Goal: Information Seeking & Learning: Find specific fact

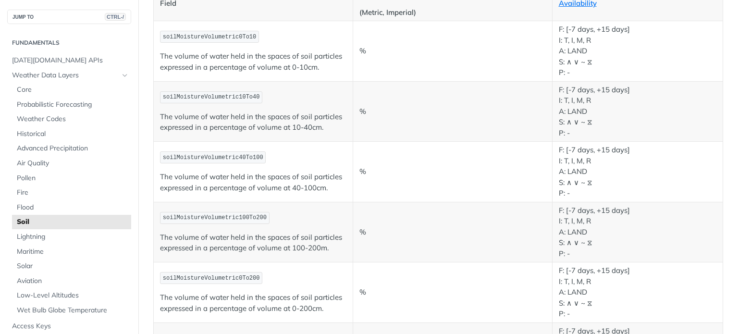
scroll to position [166, 0]
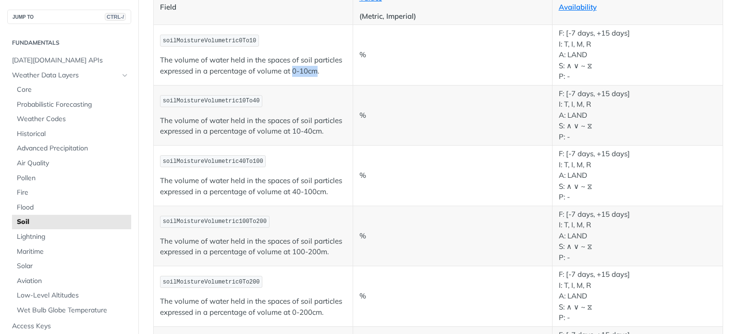
drag, startPoint x: 292, startPoint y: 69, endPoint x: 315, endPoint y: 71, distance: 23.2
click at [315, 71] on p "The volume of water held in the spaces of soil particles expressed in a percent…" at bounding box center [253, 66] width 187 height 22
drag, startPoint x: 294, startPoint y: 130, endPoint x: 318, endPoint y: 131, distance: 24.5
click at [318, 131] on p "The volume of water held in the spaces of soil particles expressed in a percent…" at bounding box center [253, 126] width 187 height 22
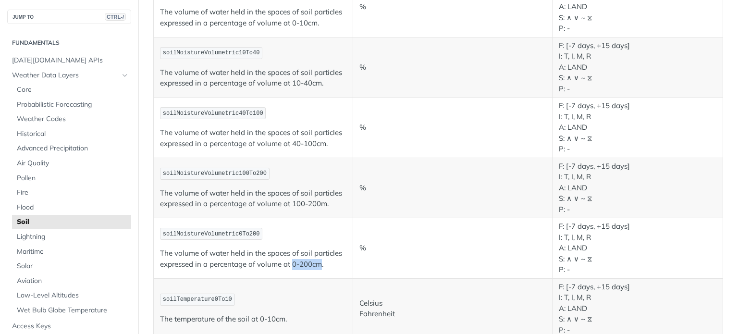
drag, startPoint x: 292, startPoint y: 264, endPoint x: 332, endPoint y: 249, distance: 42.1
click at [321, 265] on p "The volume of water held in the spaces of soil particles expressed in a percent…" at bounding box center [253, 259] width 187 height 22
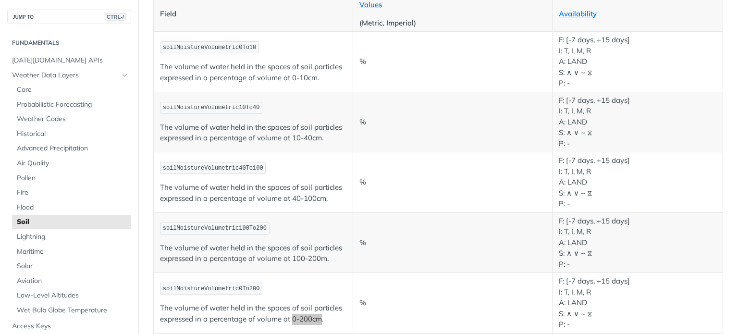
scroll to position [144, 0]
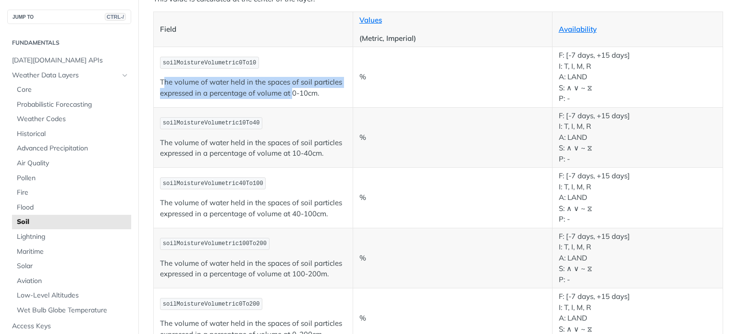
drag, startPoint x: 162, startPoint y: 80, endPoint x: 293, endPoint y: 88, distance: 131.5
click at [293, 88] on p "The volume of water held in the spaces of soil particles expressed in a percent…" at bounding box center [253, 88] width 187 height 22
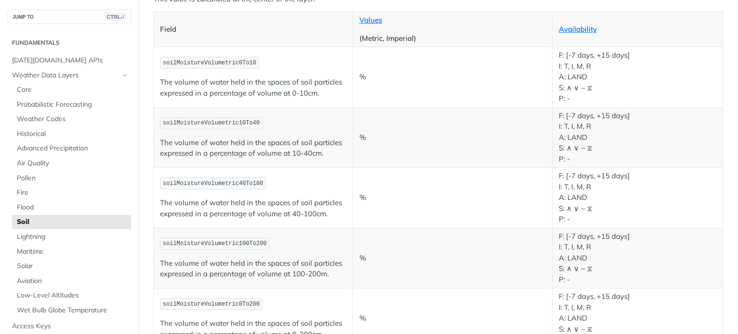
click at [321, 91] on p "The volume of water held in the spaces of soil particles expressed in a percent…" at bounding box center [253, 88] width 187 height 22
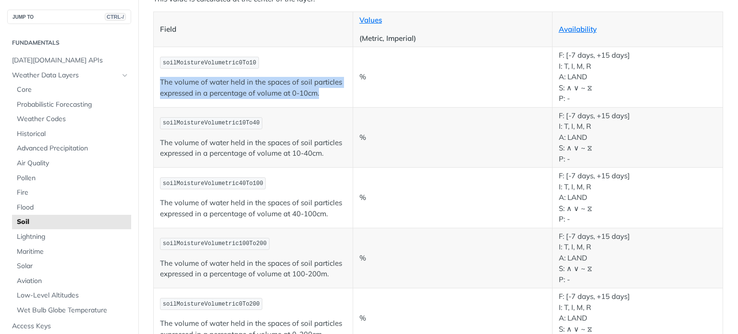
drag, startPoint x: 321, startPoint y: 94, endPoint x: 160, endPoint y: 80, distance: 161.7
click at [160, 80] on p "The volume of water held in the spaces of soil particles expressed in a percent…" at bounding box center [253, 88] width 187 height 22
click at [327, 93] on p "The volume of water held in the spaces of soil particles expressed in a percent…" at bounding box center [253, 88] width 187 height 22
drag, startPoint x: 319, startPoint y: 95, endPoint x: 158, endPoint y: 80, distance: 162.2
click at [158, 80] on td "soilMoistureVolumetric0To10 The volume of water held in the spaces of soil part…" at bounding box center [254, 77] width 200 height 61
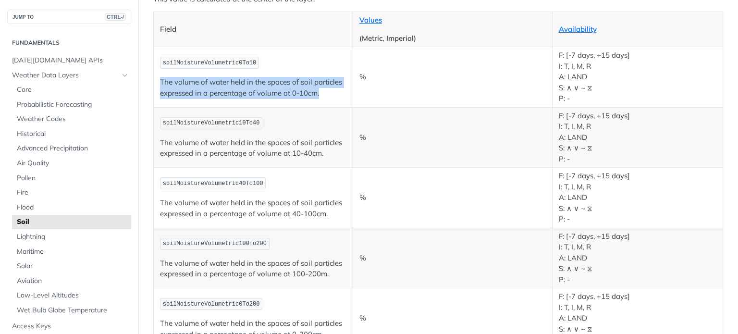
click at [274, 88] on p "The volume of water held in the spaces of soil particles expressed in a percent…" at bounding box center [253, 88] width 187 height 22
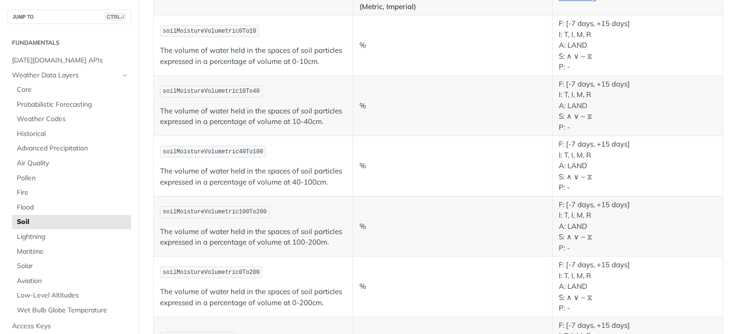
scroll to position [192, 0]
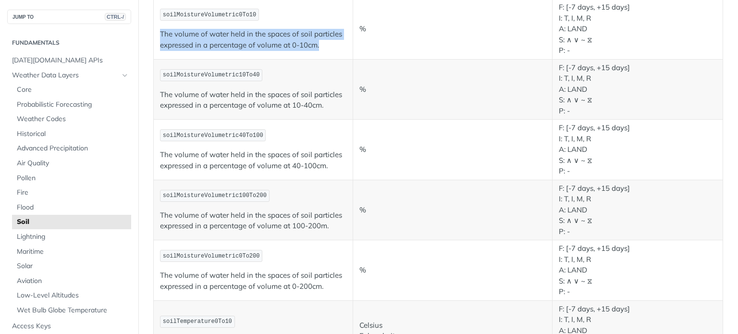
drag, startPoint x: 323, startPoint y: 46, endPoint x: 162, endPoint y: 34, distance: 161.5
click at [162, 34] on p "The volume of water held in the spaces of soil particles expressed in a percent…" at bounding box center [253, 40] width 187 height 22
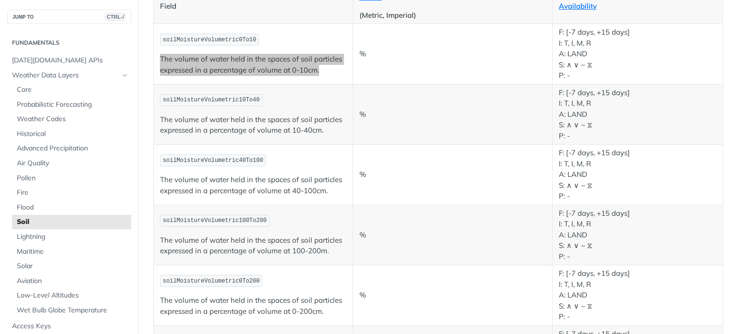
scroll to position [144, 0]
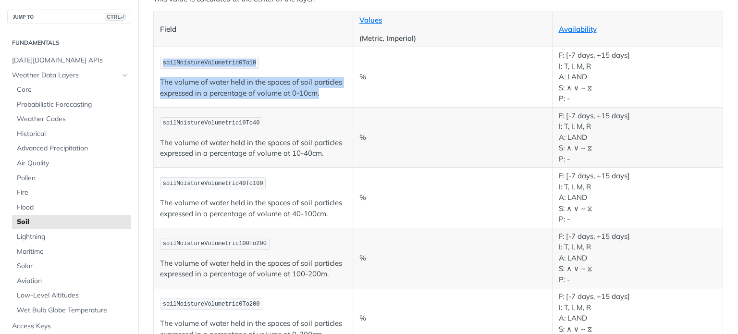
drag, startPoint x: 163, startPoint y: 63, endPoint x: 307, endPoint y: 83, distance: 144.7
click at [320, 90] on td "soilMoistureVolumetric0To10 The volume of water held in the spaces of soil part…" at bounding box center [254, 77] width 200 height 61
copy td "soilMoistureVolumetric0To10 The volume of water held in the spaces of soil part…"
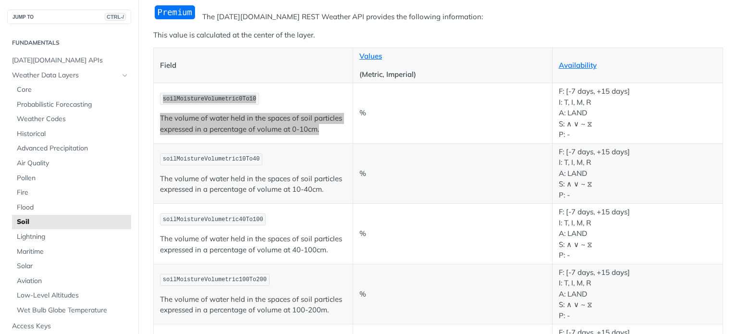
scroll to position [48, 0]
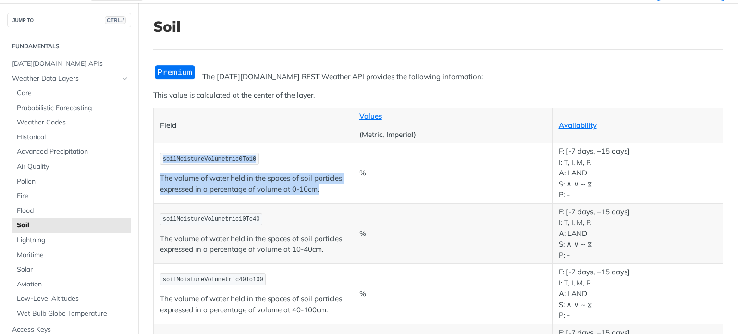
click at [168, 157] on span "soilMoistureVolumetric0To10" at bounding box center [209, 159] width 93 height 7
drag, startPoint x: 162, startPoint y: 157, endPoint x: 331, endPoint y: 188, distance: 171.1
click at [331, 188] on td "soilMoistureVolumetric0To10 The volume of water held in the spaces of soil part…" at bounding box center [254, 173] width 200 height 61
